Goal: Check status: Check status

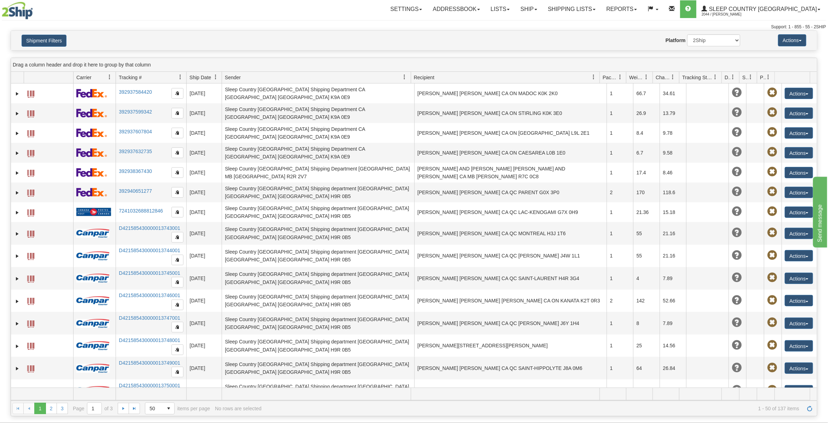
click at [40, 38] on button "Shipment Filters" at bounding box center [44, 41] width 45 height 12
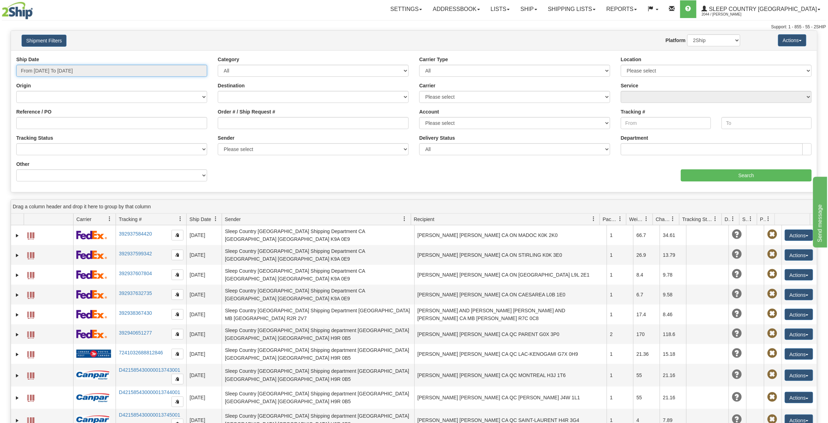
click at [59, 69] on input "From [DATE] To [DATE]" at bounding box center [111, 71] width 191 height 12
click at [47, 136] on li "This Month" at bounding box center [47, 134] width 57 height 10
click at [43, 44] on button "Shipment Filters" at bounding box center [44, 41] width 45 height 12
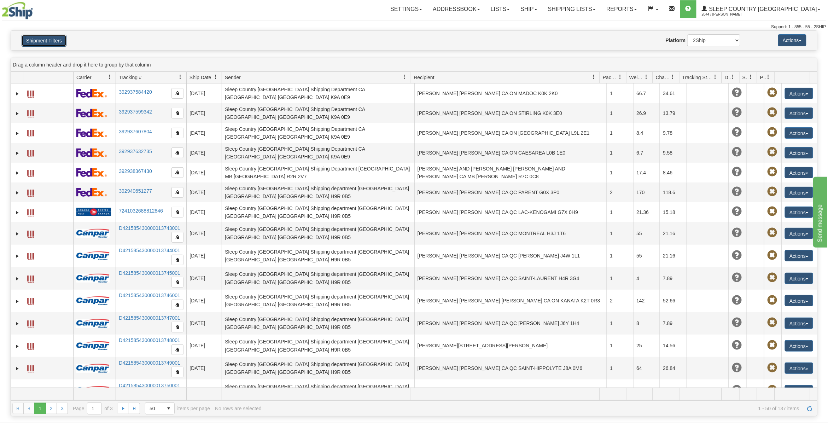
click at [51, 40] on button "Shipment Filters" at bounding box center [44, 41] width 45 height 12
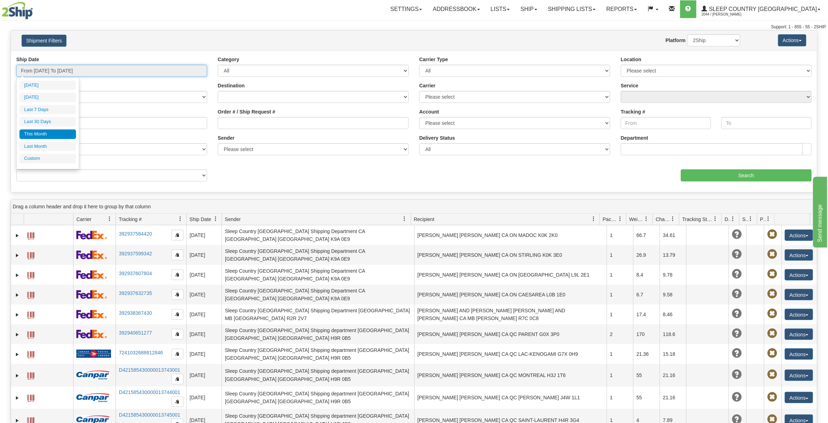
click at [60, 69] on input "From [DATE] To [DATE]" at bounding box center [111, 71] width 191 height 12
click at [44, 119] on li "Last 30 Days" at bounding box center [47, 122] width 57 height 10
type input "From [DATE] To [DATE]"
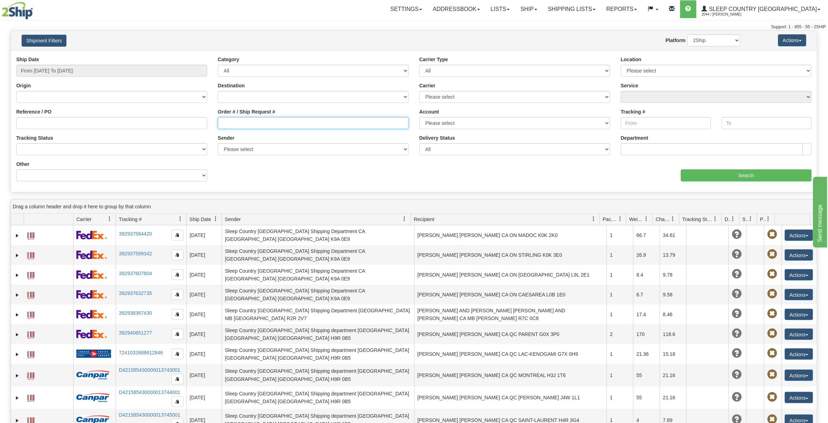
click at [237, 122] on input "Order # / Ship Request #" at bounding box center [313, 123] width 191 height 12
paste input "9000I058643"
type input "9000I058643"
click at [738, 178] on input "Search" at bounding box center [746, 175] width 131 height 12
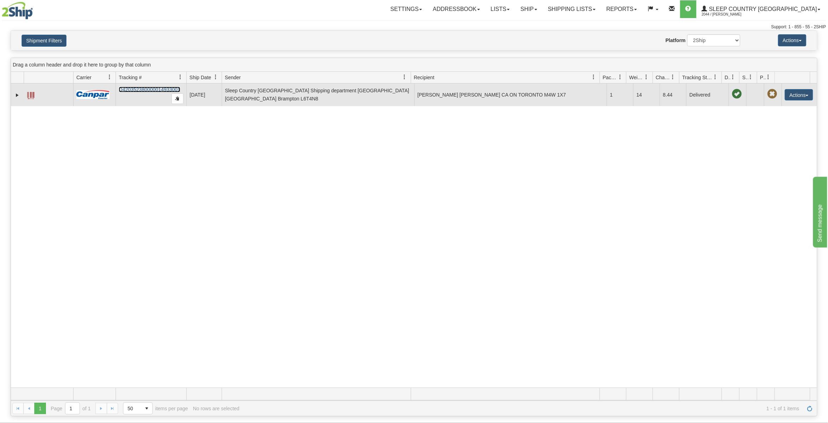
click at [128, 91] on link "D420352380000014933001" at bounding box center [150, 90] width 62 height 6
